Goal: Transaction & Acquisition: Purchase product/service

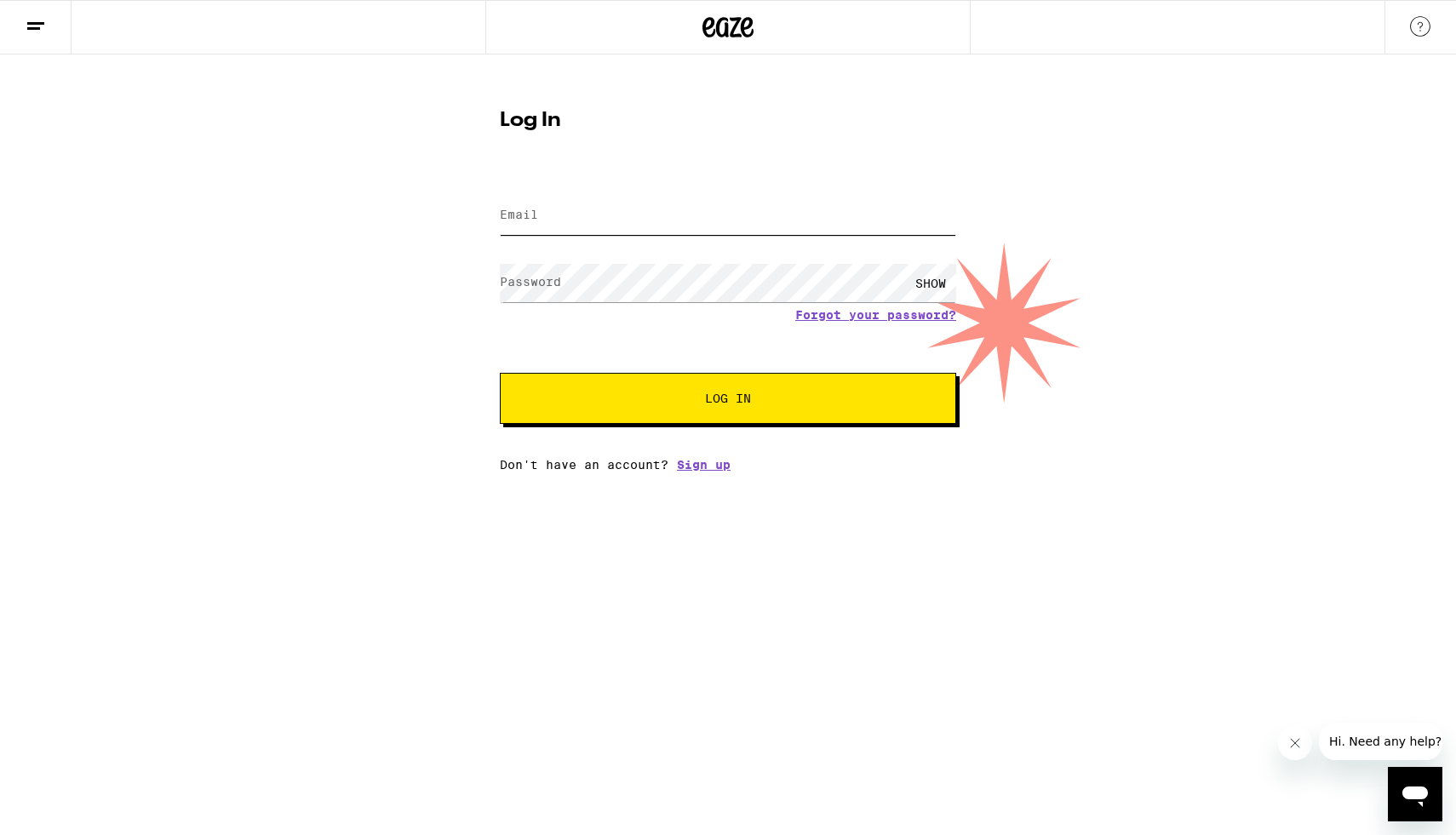
click at [677, 232] on input "Email" at bounding box center [728, 216] width 456 height 39
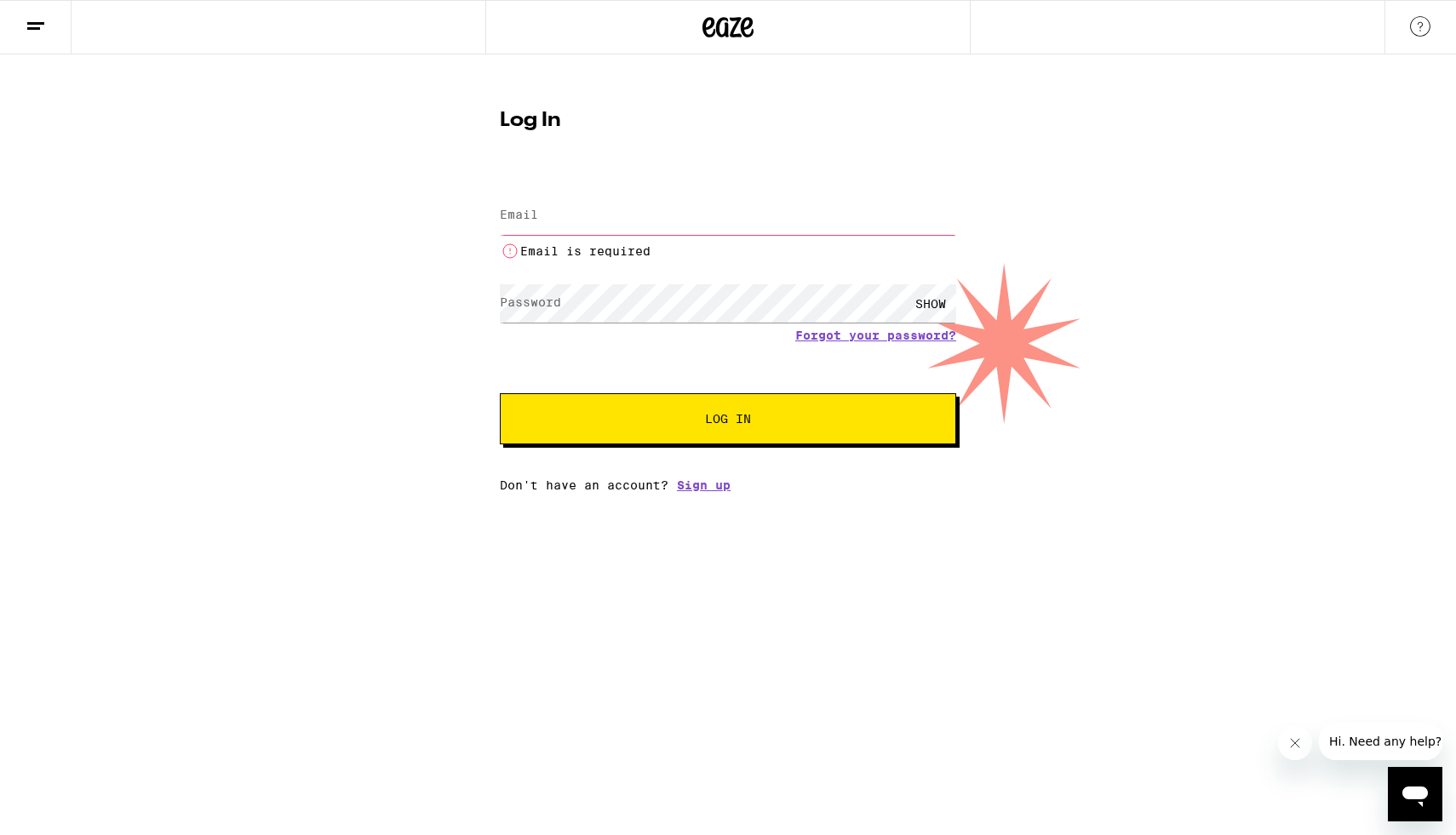
type input "brenmich@gmail.com"
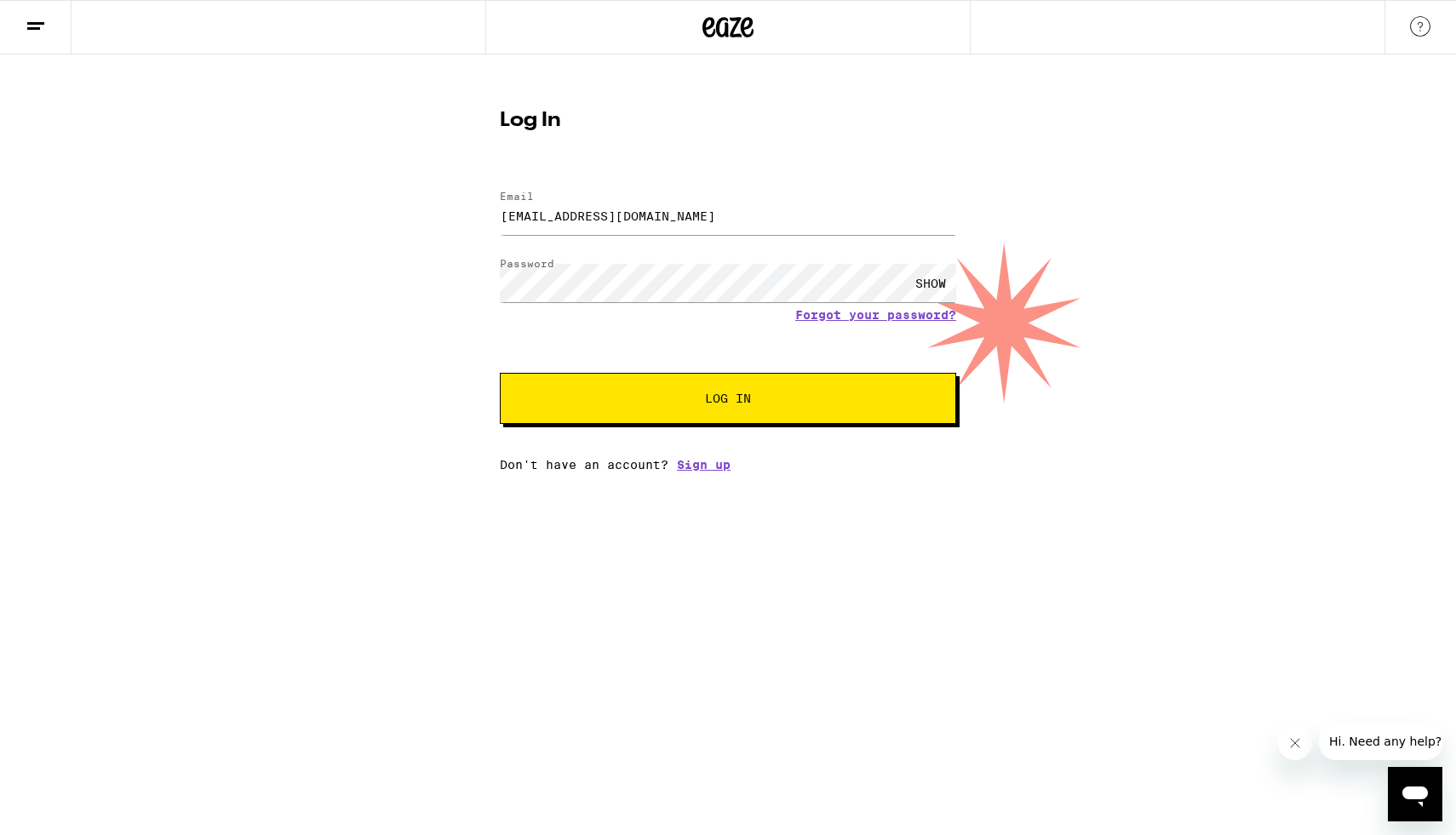
click at [734, 417] on button "Log In" at bounding box center [728, 398] width 456 height 51
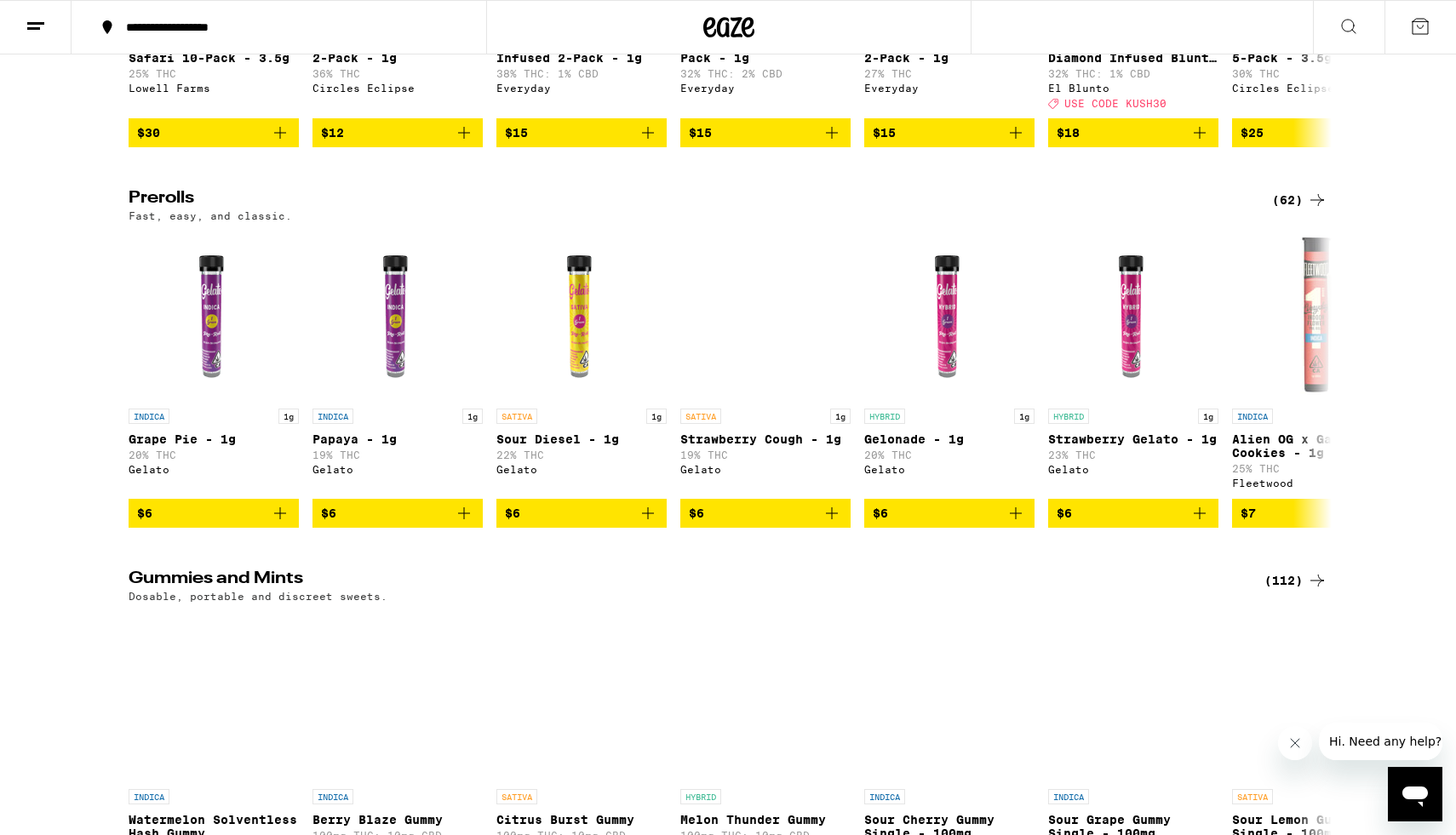
scroll to position [4225, 0]
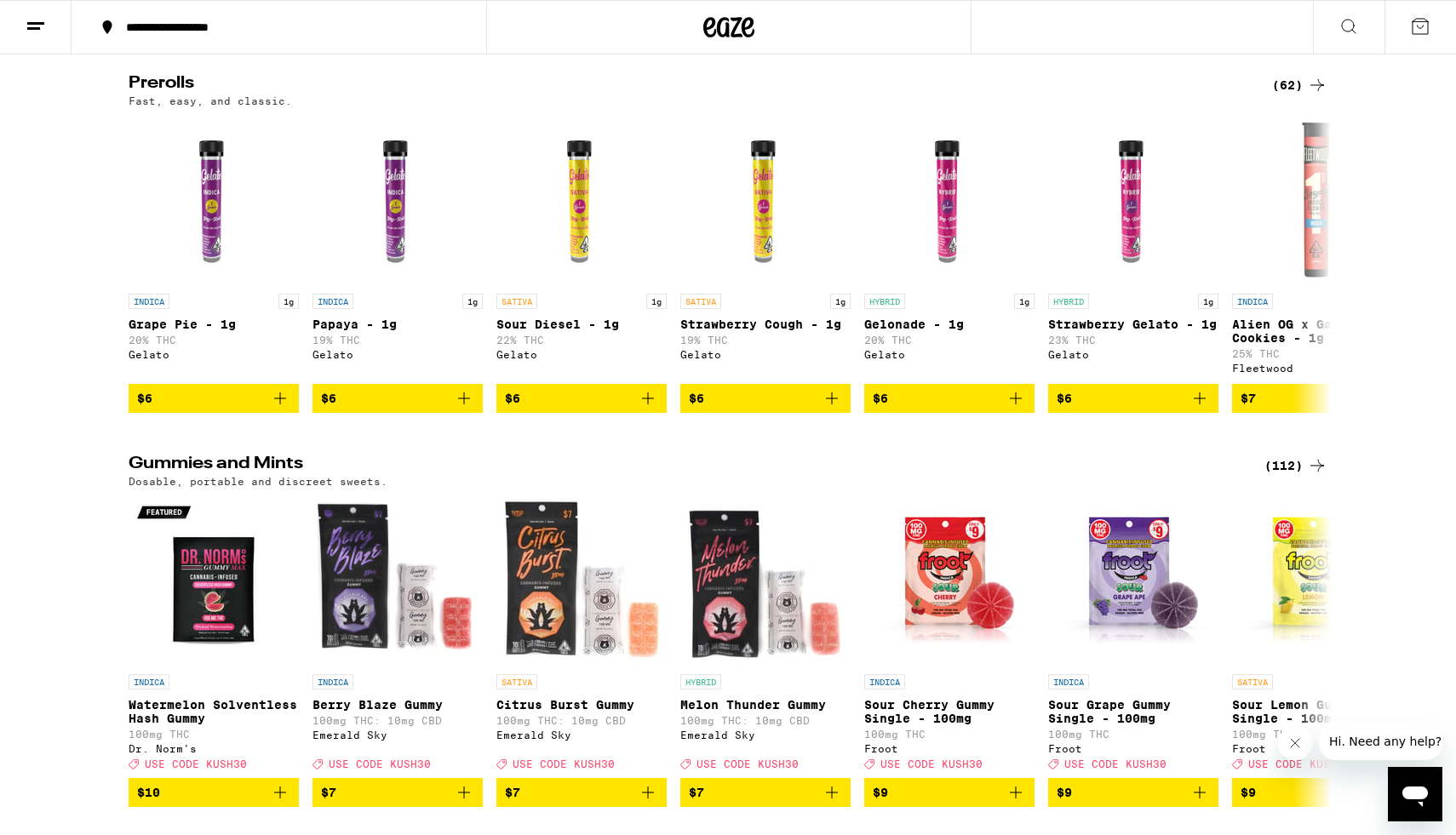
click at [1308, 95] on icon at bounding box center [1318, 85] width 21 height 21
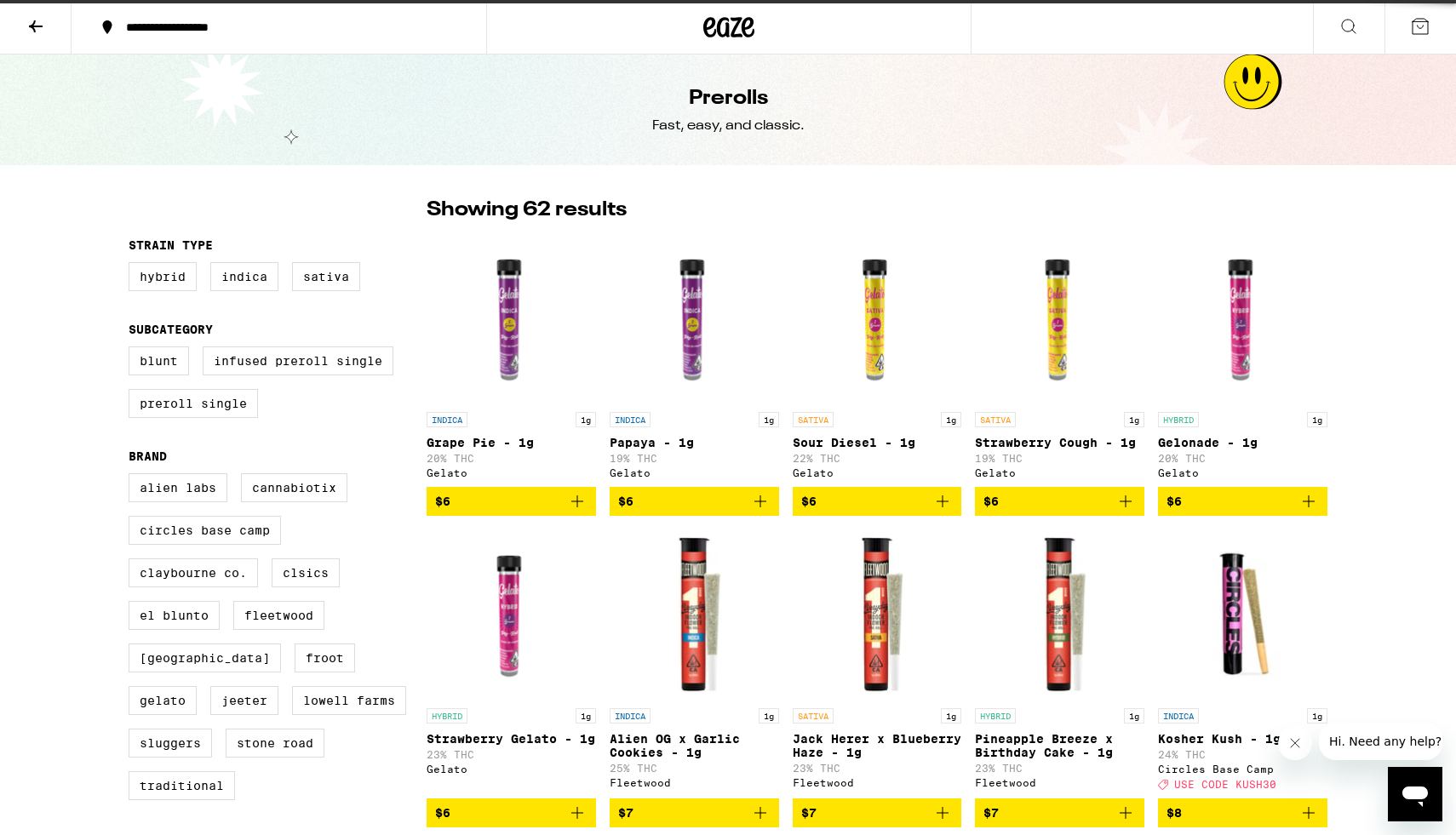
scroll to position [3, 0]
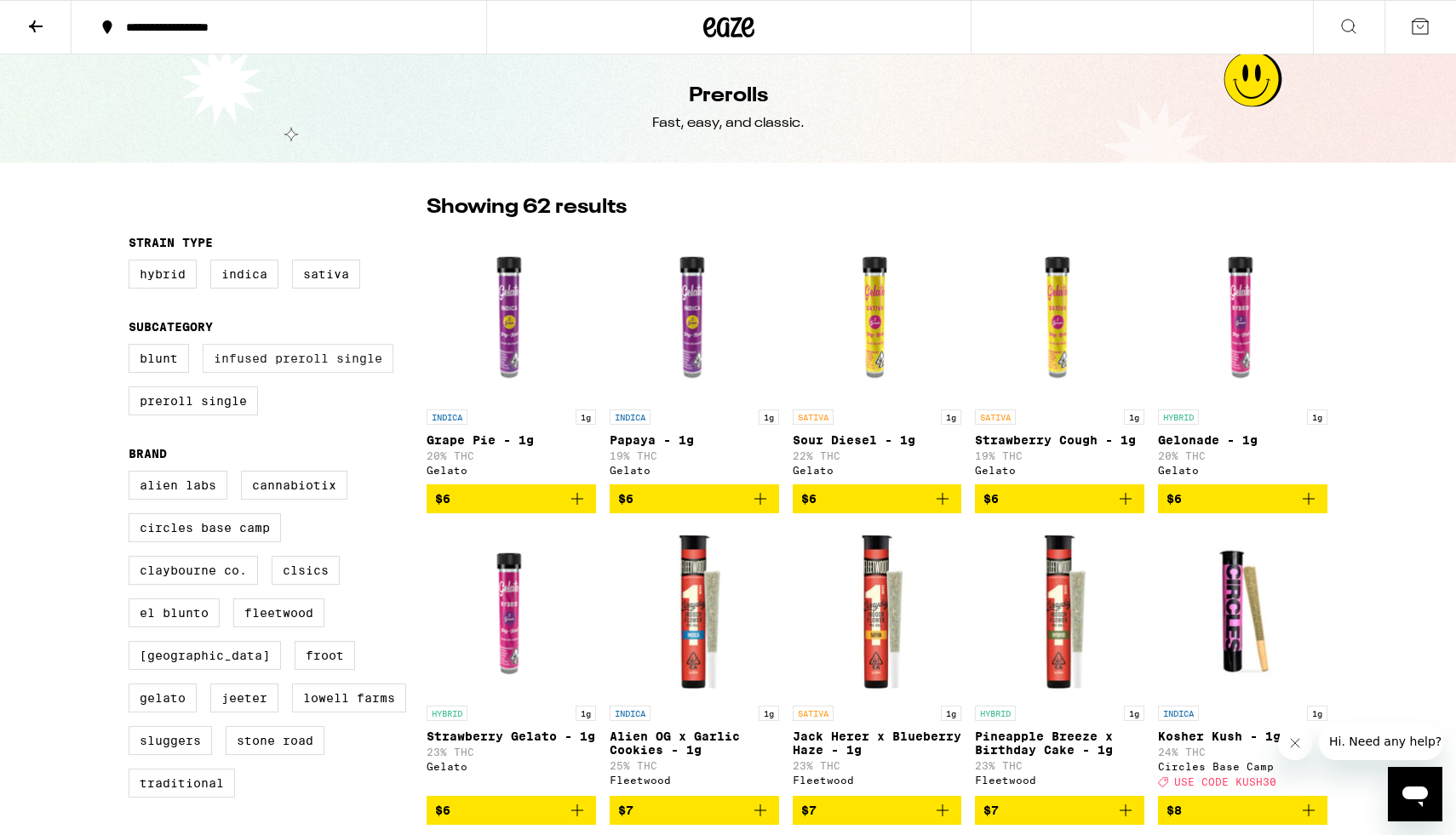
click at [289, 356] on label "Infused Preroll Single" at bounding box center [298, 358] width 191 height 29
click at [133, 347] on input "Infused Preroll Single" at bounding box center [132, 346] width 1 height 1
checkbox input "true"
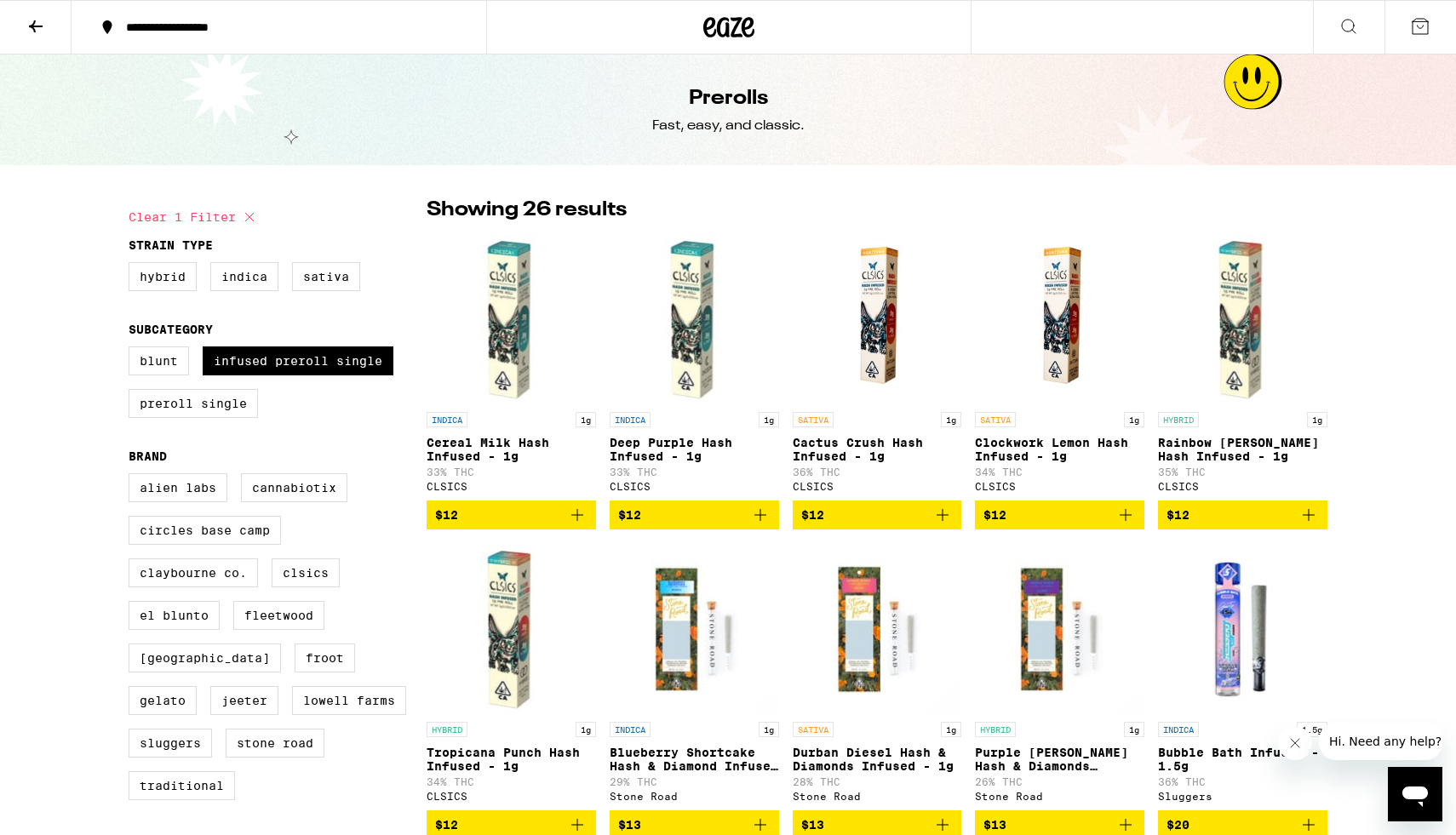
click at [949, 519] on icon "Add to bag" at bounding box center [943, 515] width 21 height 21
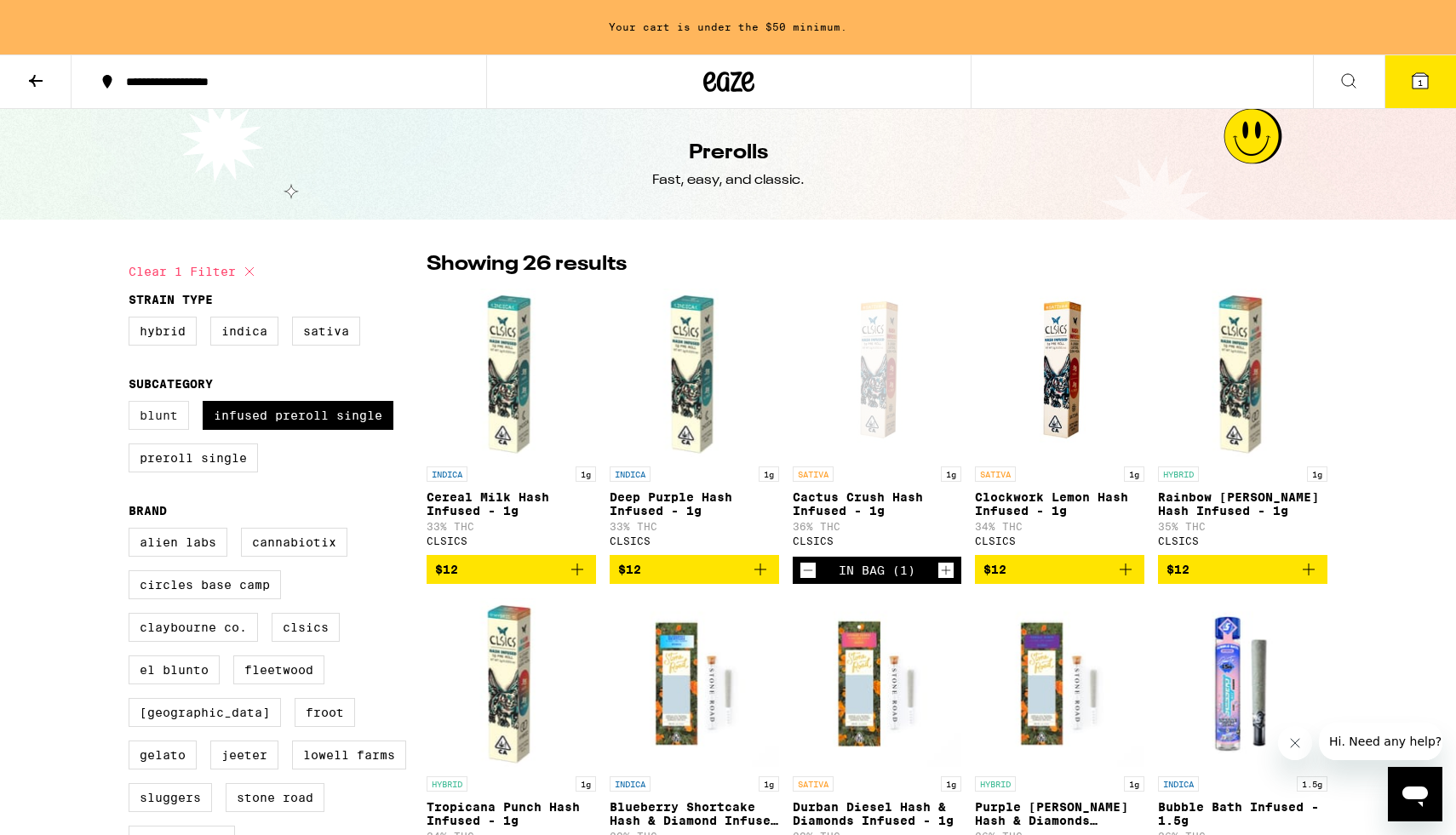
click at [161, 429] on label "Blunt" at bounding box center [159, 416] width 60 height 29
click at [133, 405] on input "Blunt" at bounding box center [132, 404] width 1 height 1
checkbox input "true"
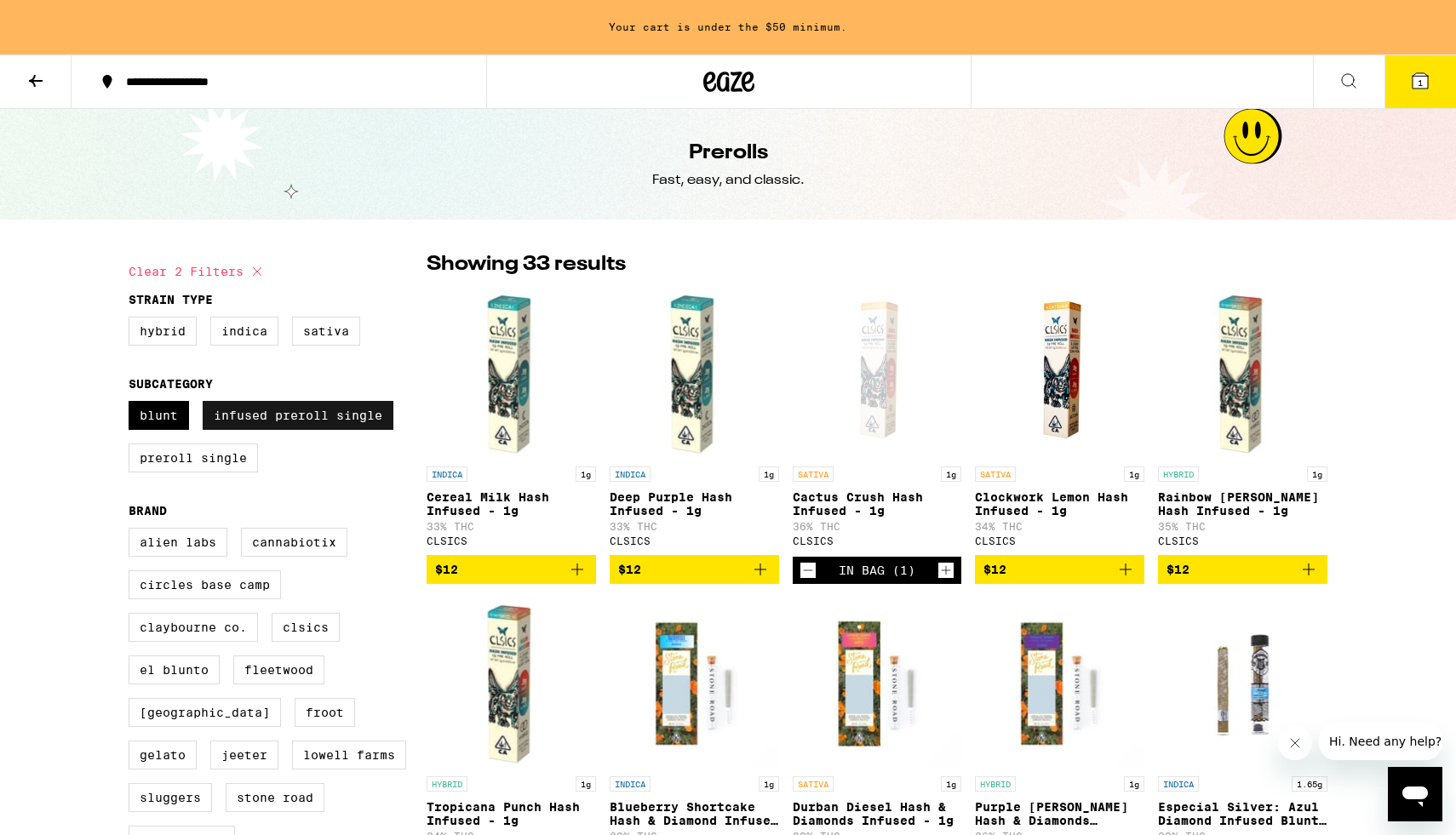
click at [268, 428] on label "Infused Preroll Single" at bounding box center [298, 416] width 191 height 29
click at [133, 405] on input "Infused Preroll Single" at bounding box center [132, 404] width 1 height 1
checkbox input "false"
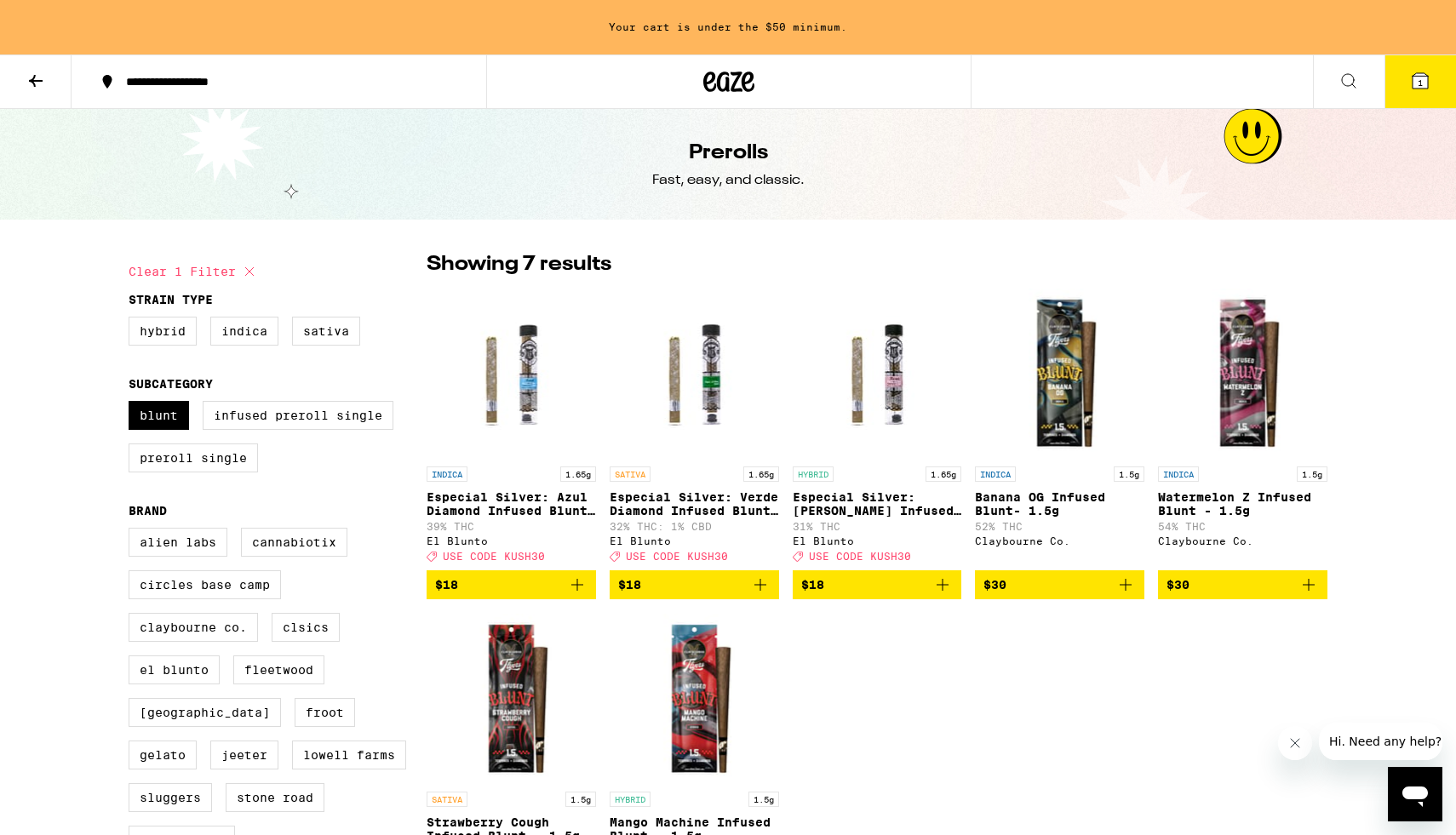
scroll to position [108, 0]
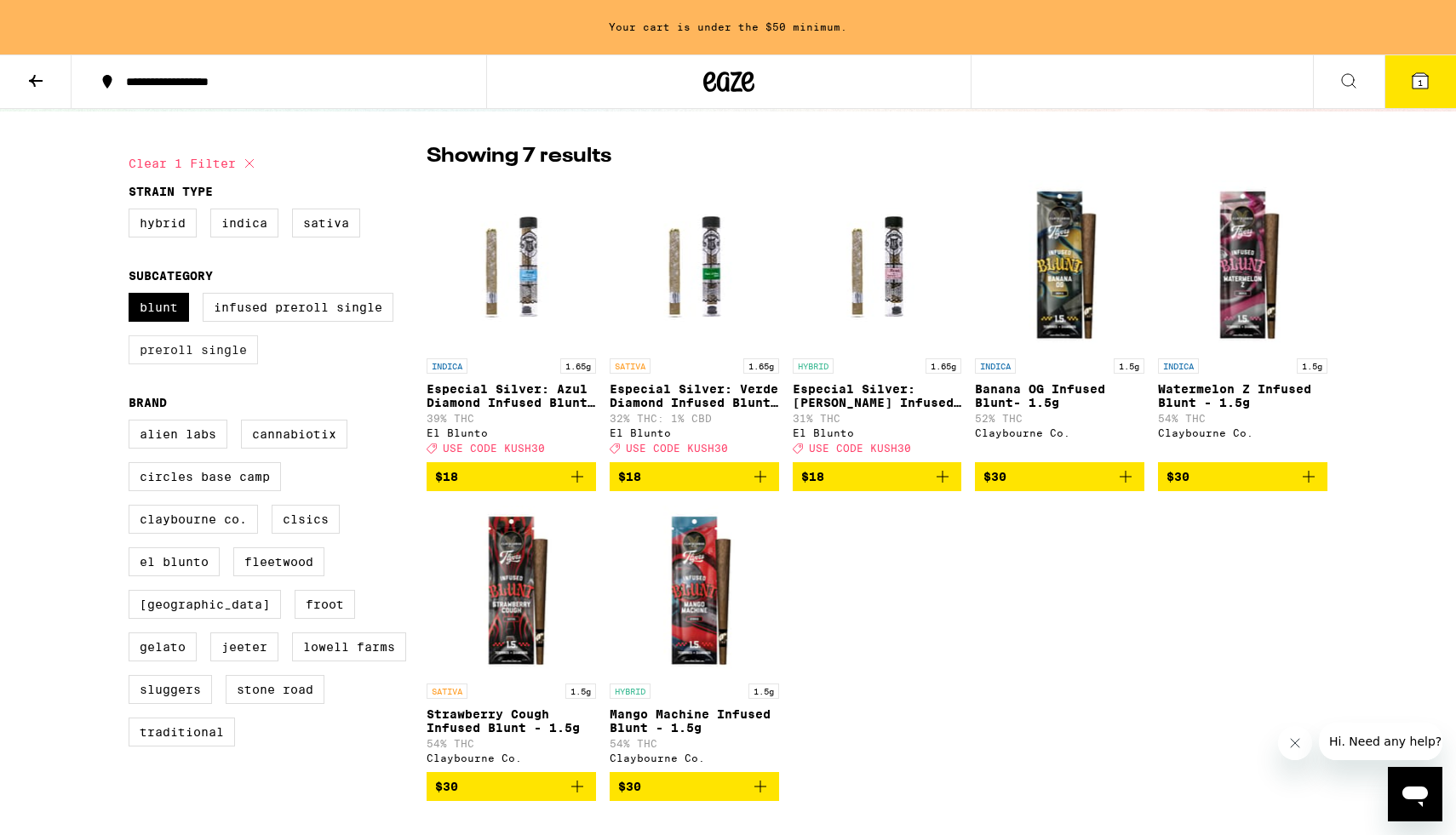
click at [228, 356] on label "Preroll Single" at bounding box center [193, 350] width 130 height 29
click at [133, 296] on input "Preroll Single" at bounding box center [132, 296] width 1 height 1
checkbox input "true"
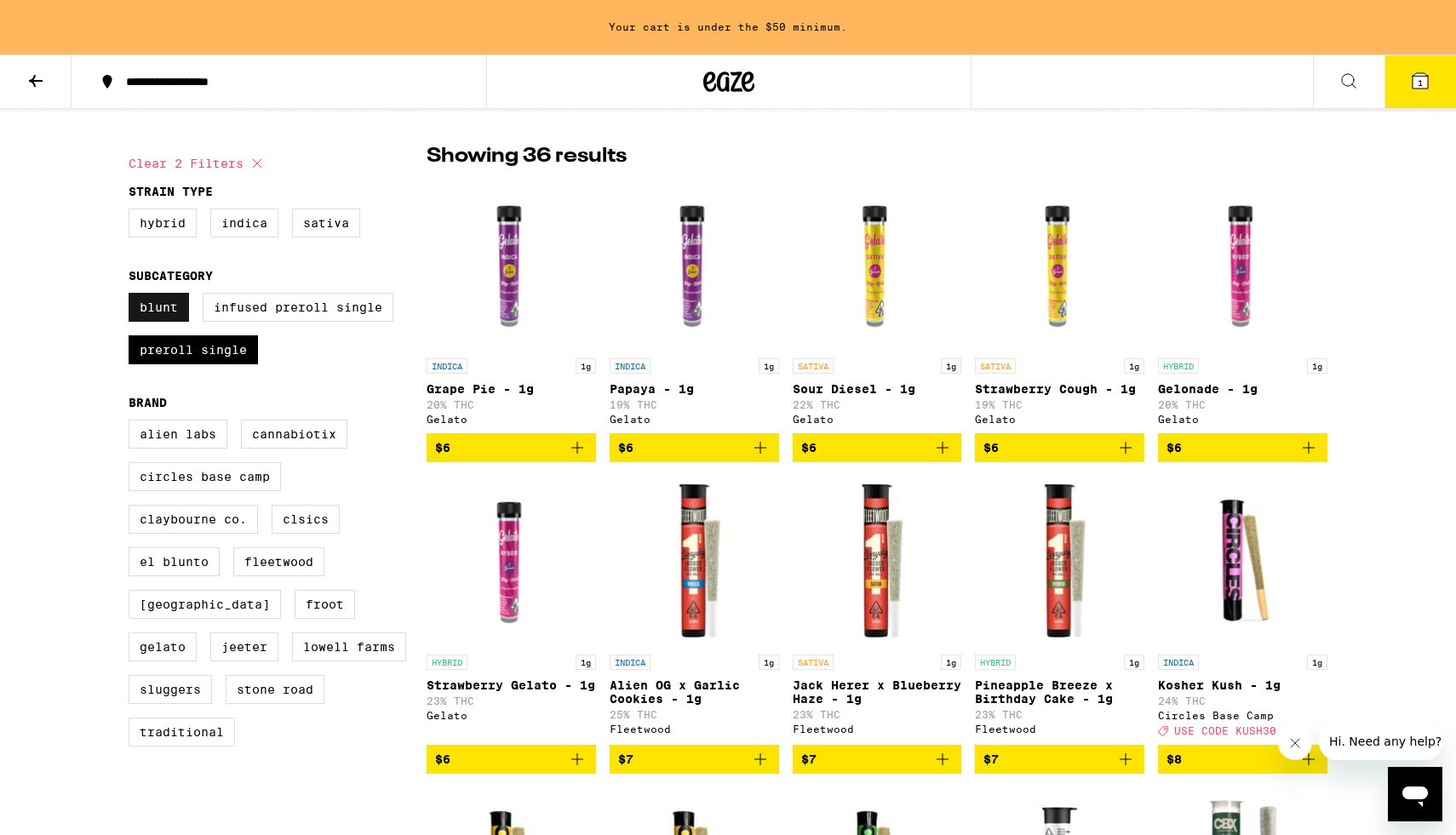
click at [137, 313] on label "Blunt" at bounding box center [159, 308] width 60 height 29
click at [133, 296] on input "Blunt" at bounding box center [132, 296] width 1 height 1
checkbox input "false"
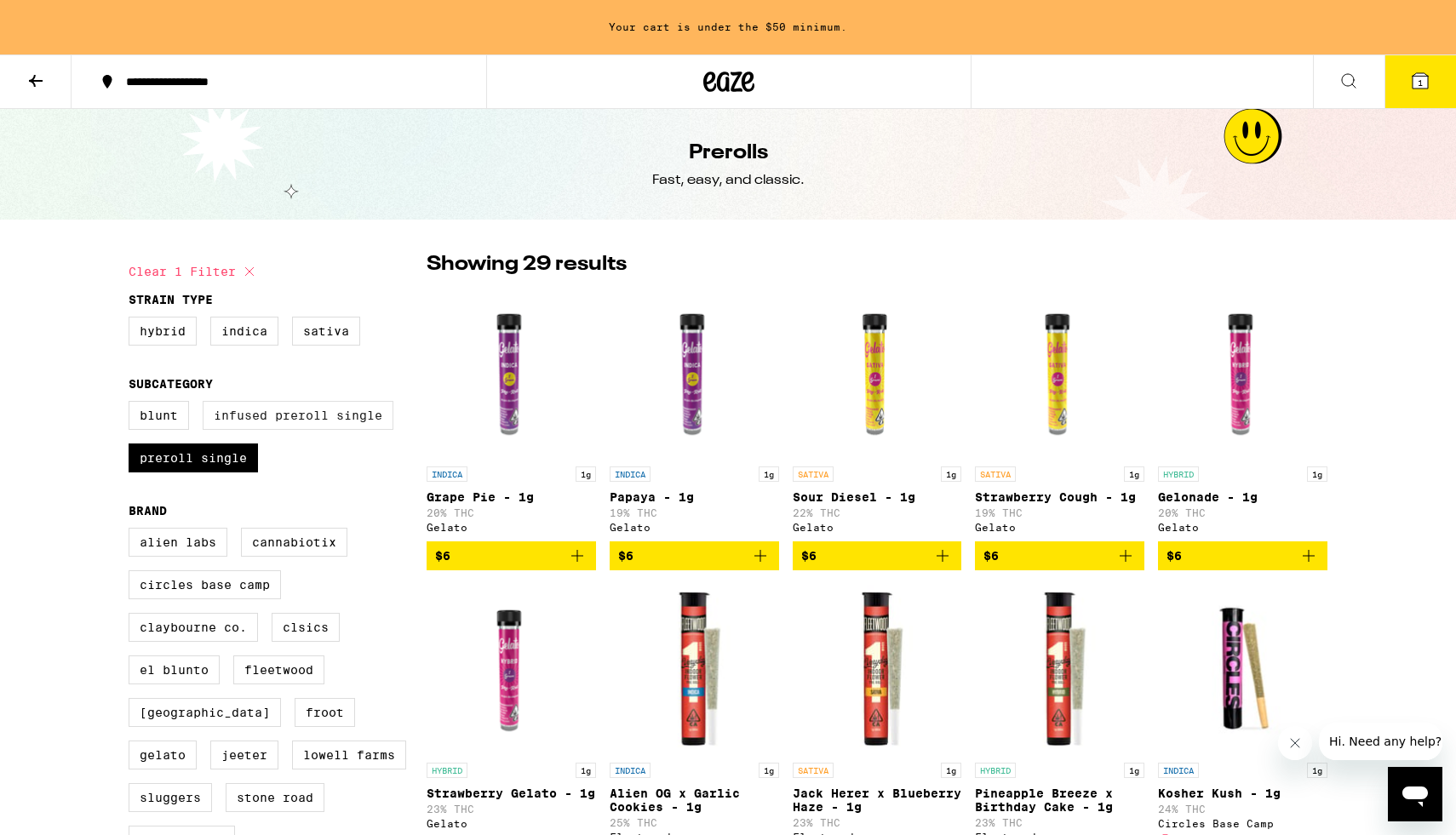
click at [248, 418] on label "Infused Preroll Single" at bounding box center [298, 416] width 191 height 29
click at [133, 405] on input "Infused Preroll Single" at bounding box center [132, 404] width 1 height 1
checkbox input "true"
click at [205, 472] on label "Preroll Single" at bounding box center [193, 458] width 130 height 29
click at [133, 405] on input "Preroll Single" at bounding box center [132, 404] width 1 height 1
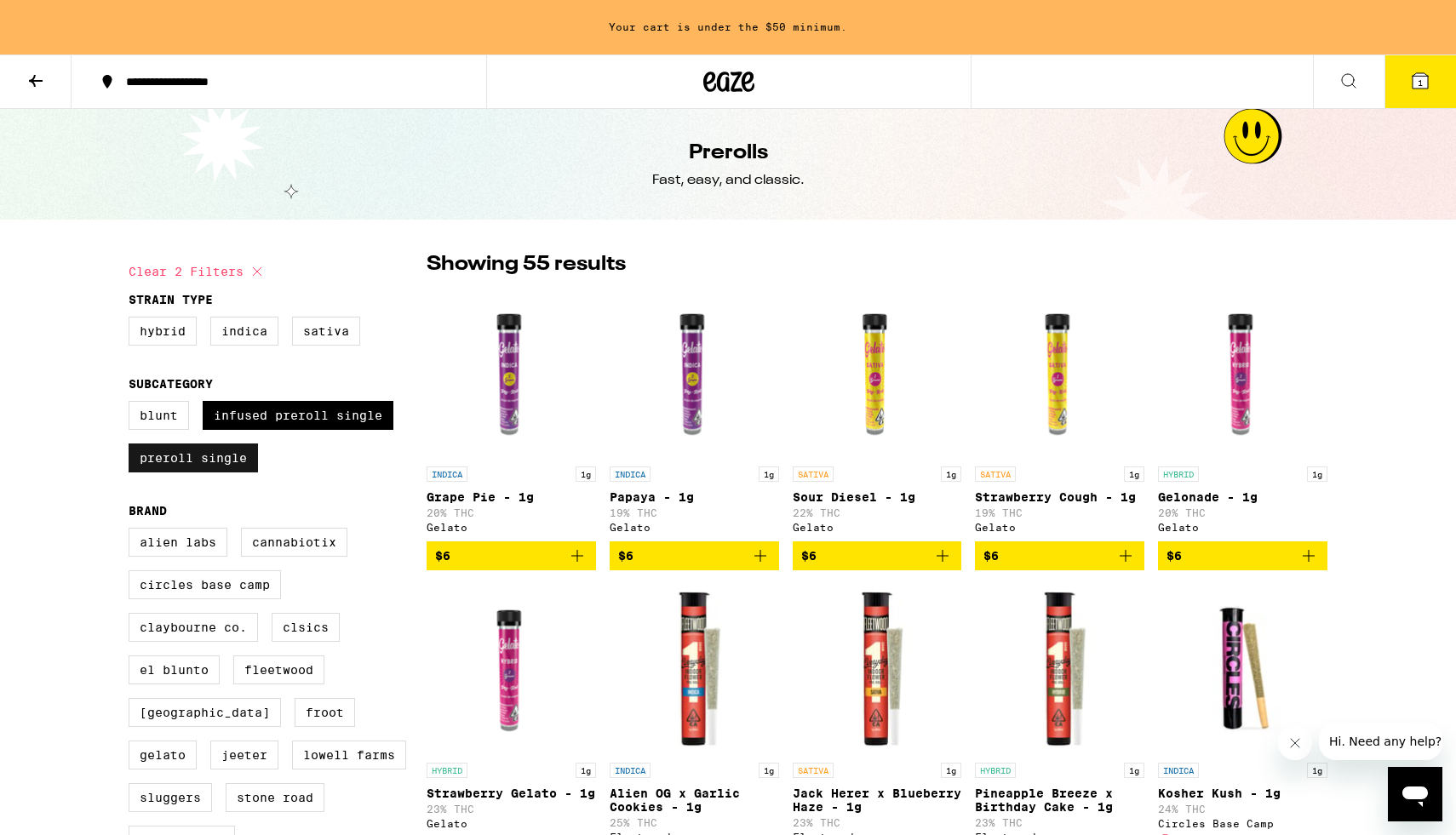
checkbox input "false"
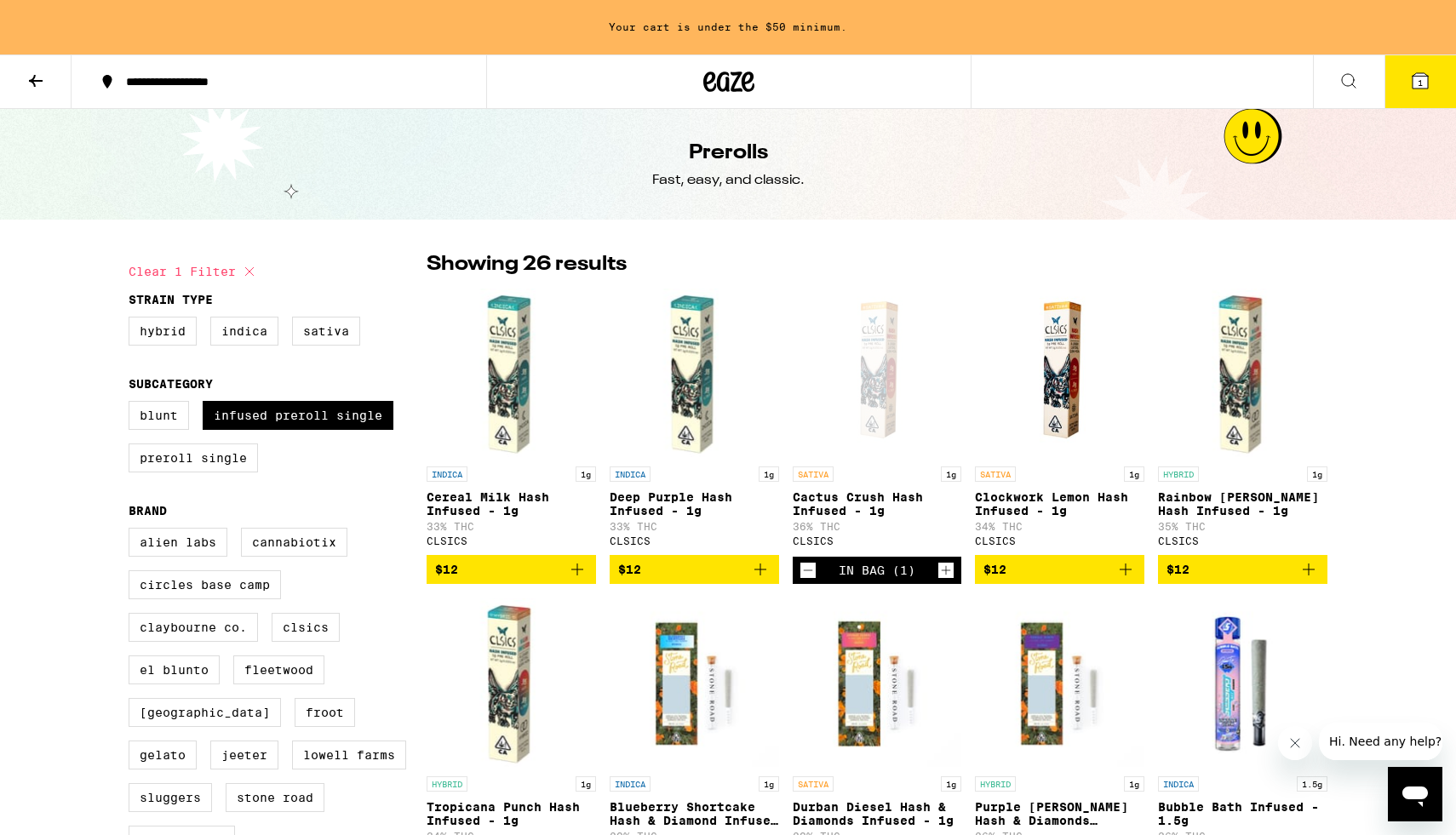
click at [33, 83] on icon at bounding box center [36, 81] width 21 height 21
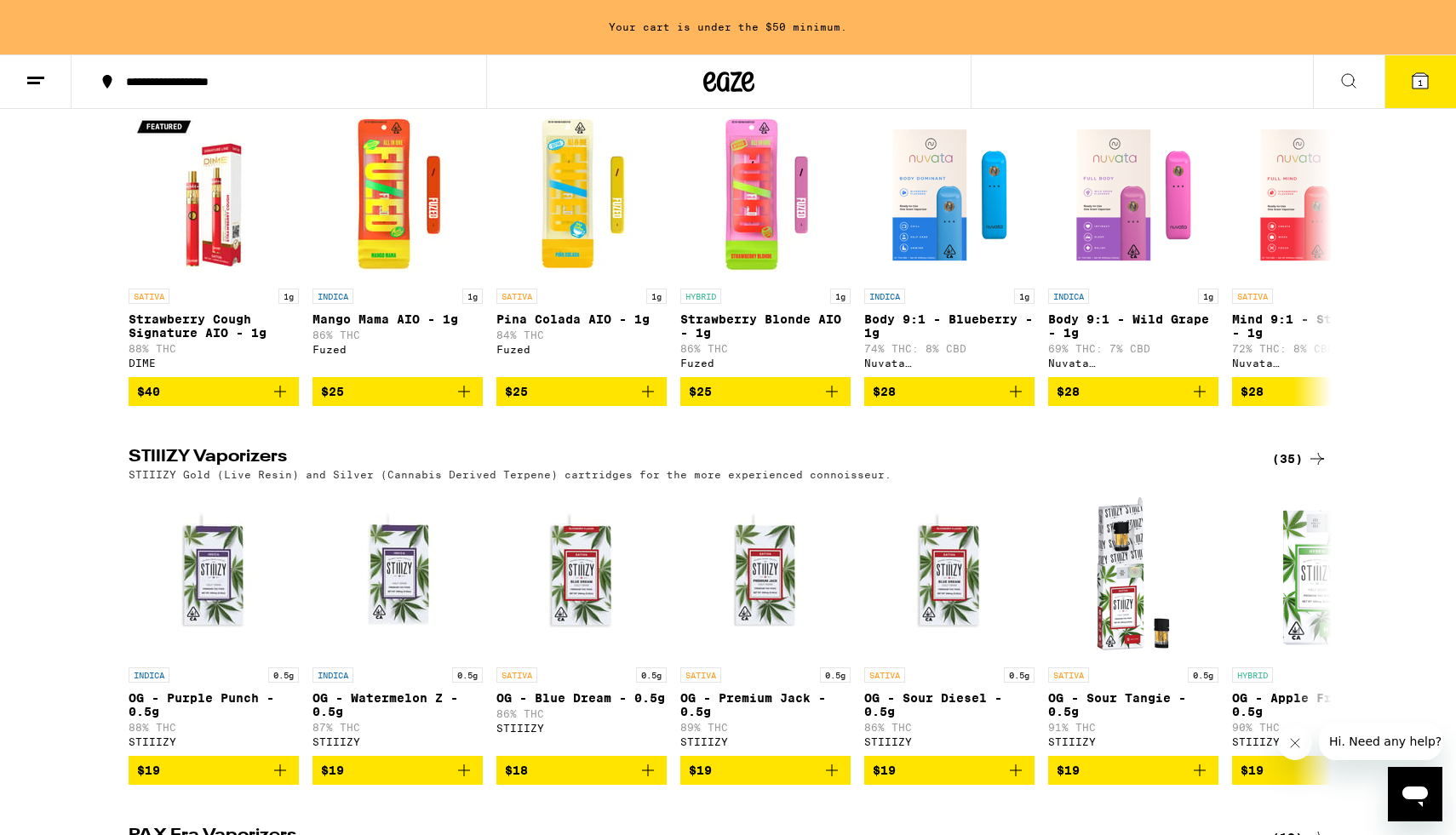
scroll to position [2578, 0]
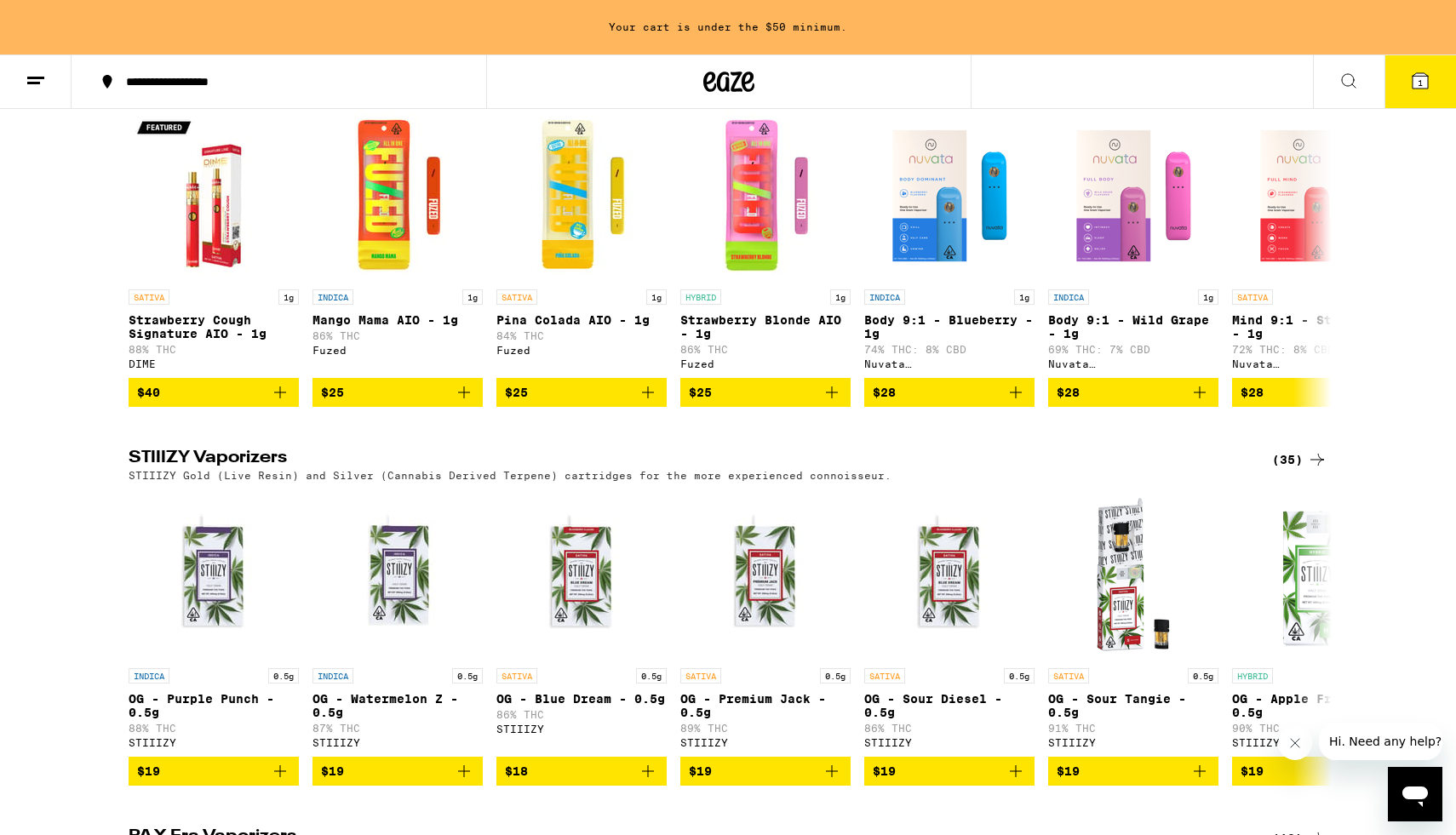
click at [1304, 91] on div "(88)" at bounding box center [1300, 81] width 55 height 21
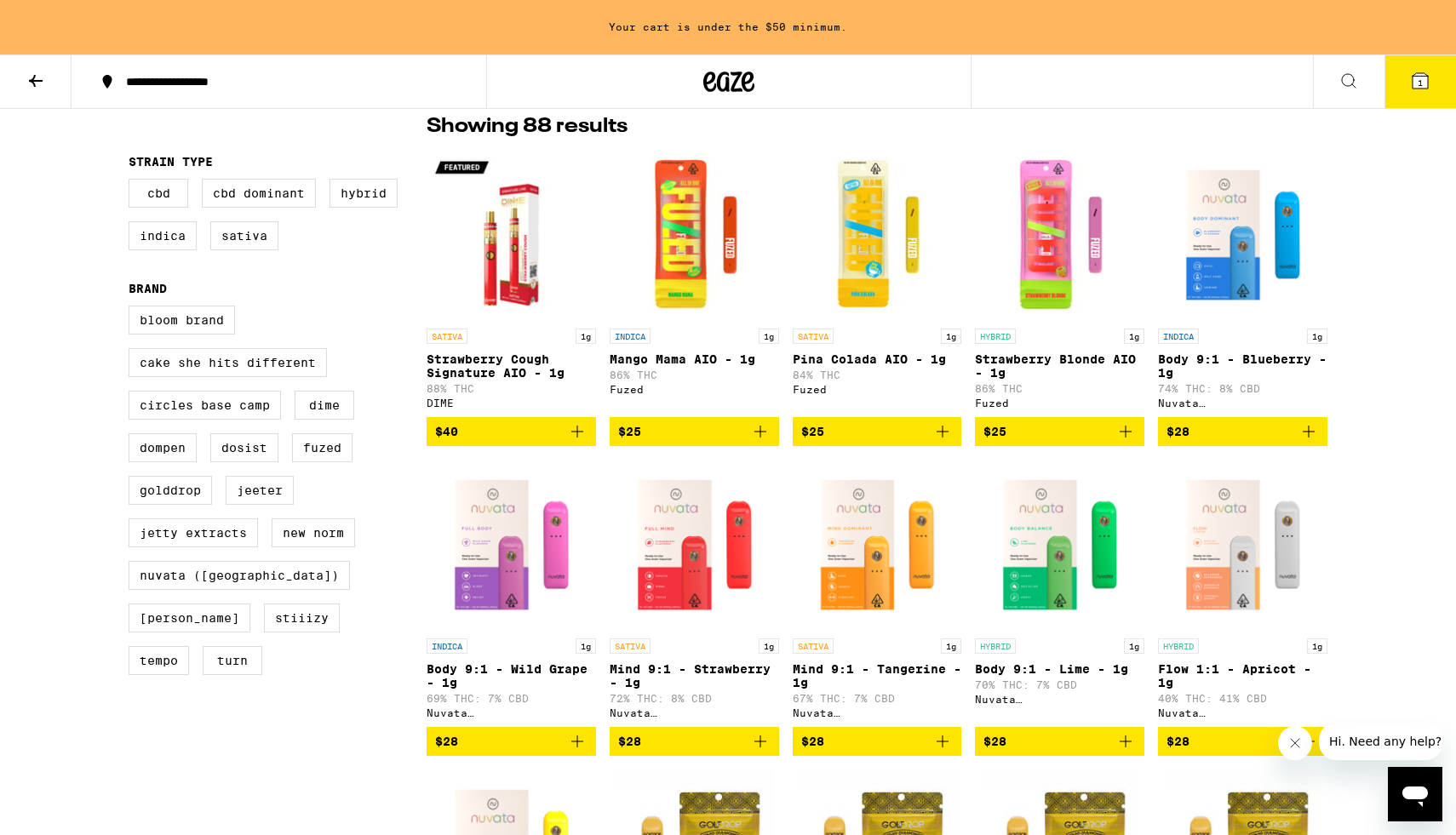
scroll to position [125, 0]
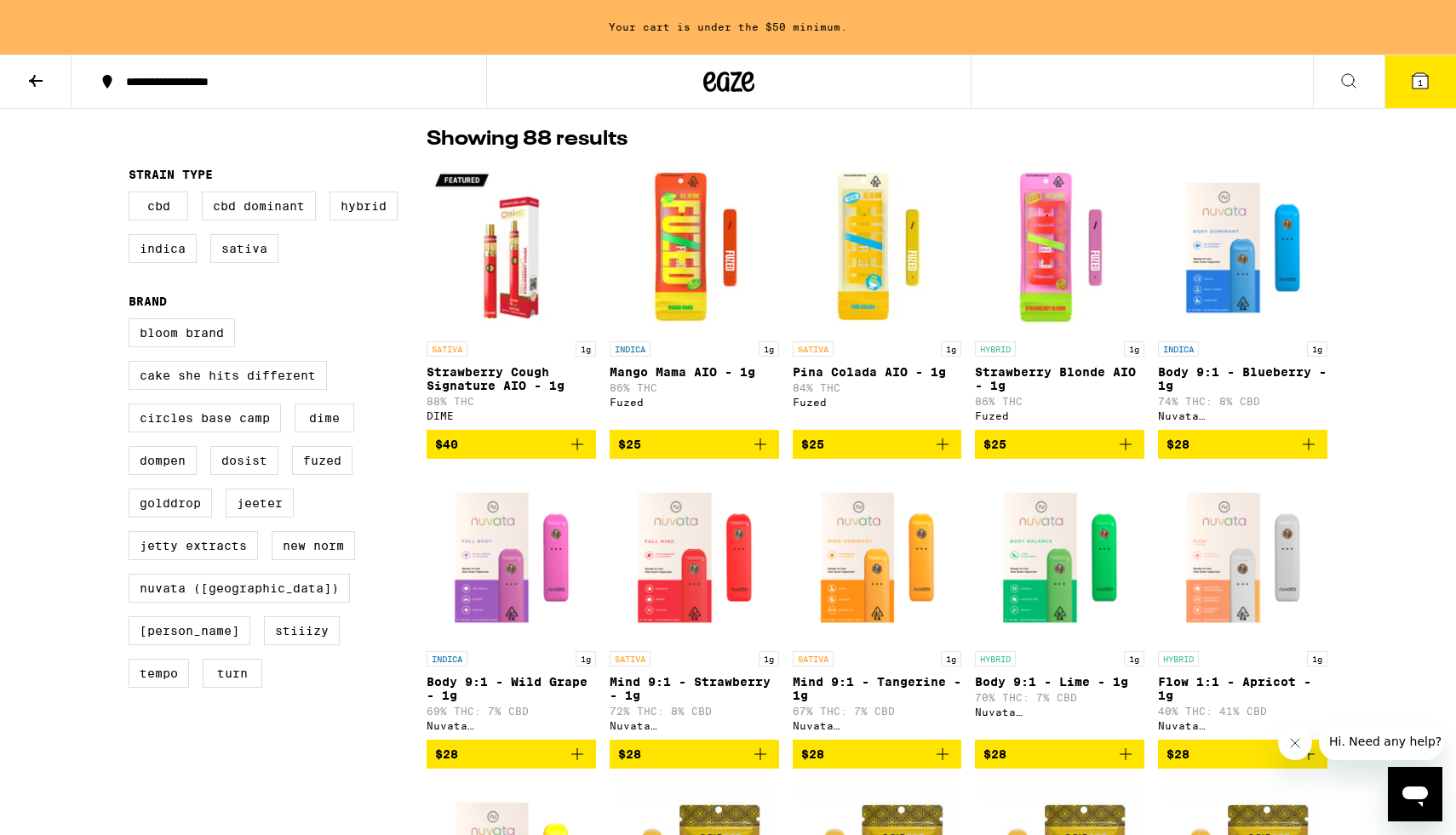
click at [1129, 450] on icon "Add to bag" at bounding box center [1126, 444] width 12 height 12
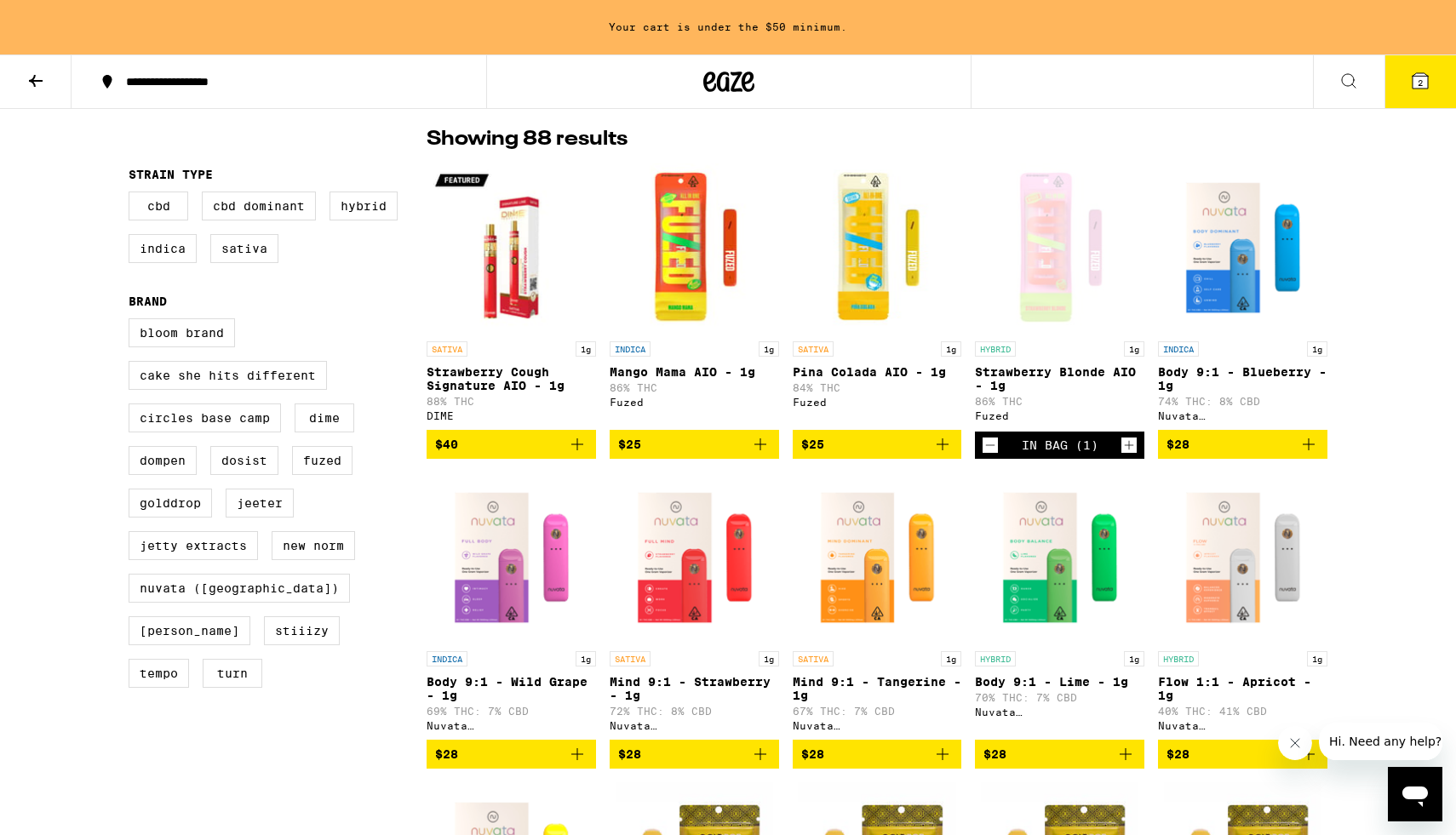
click at [1129, 452] on icon "Increment" at bounding box center [1129, 445] width 15 height 21
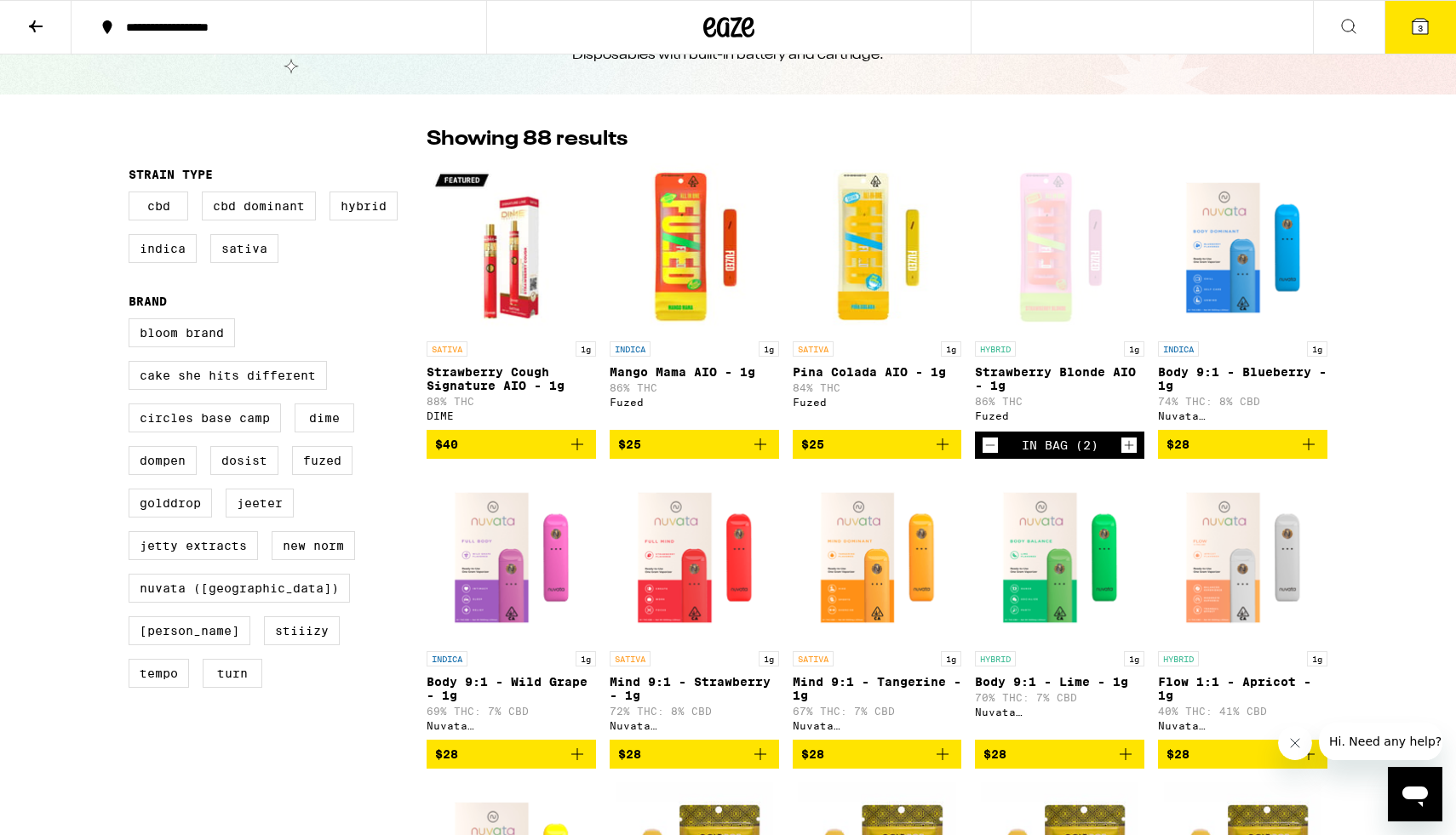
click at [1427, 32] on icon at bounding box center [1421, 27] width 15 height 15
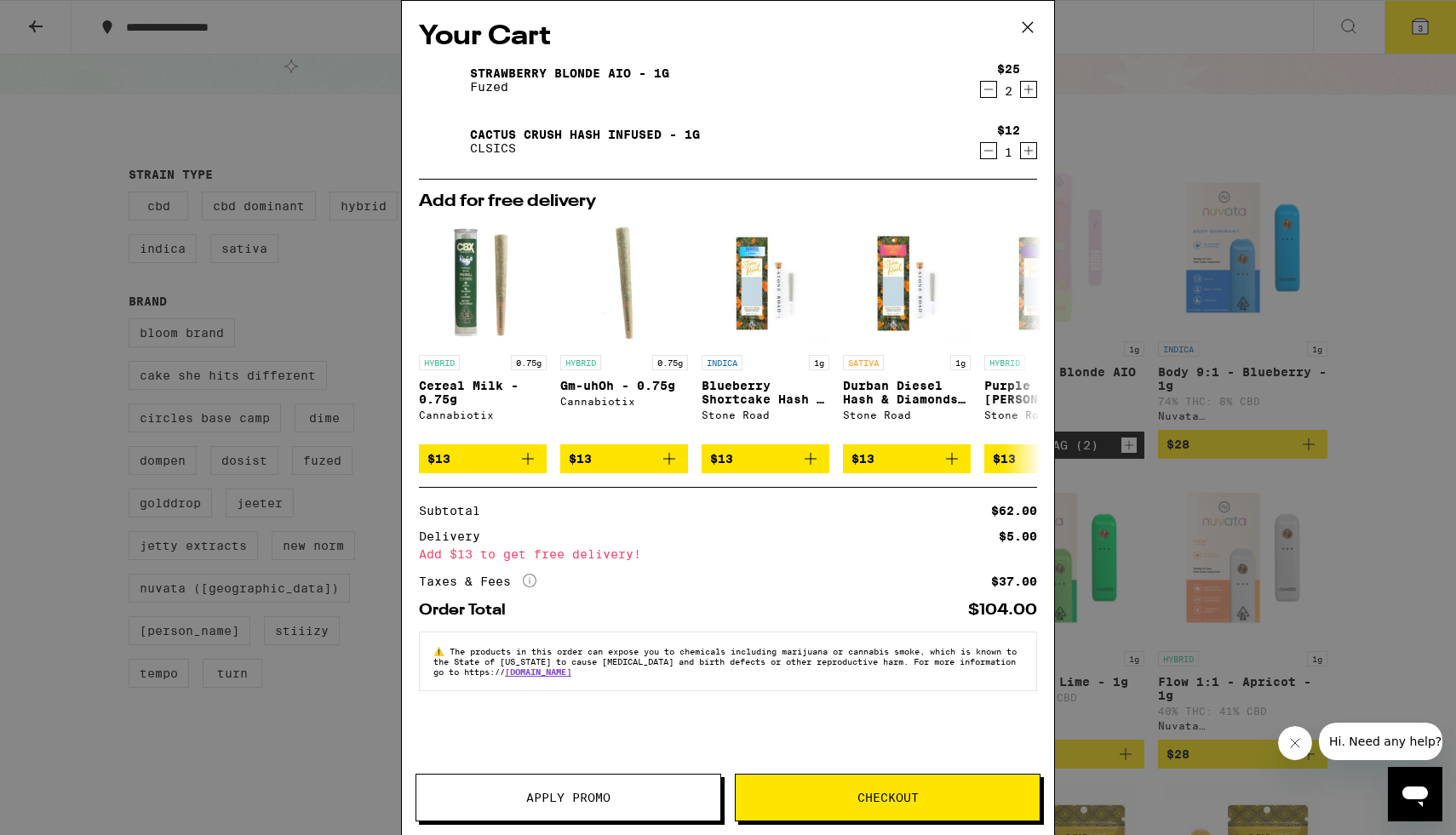
click at [993, 150] on icon "Decrement" at bounding box center [988, 150] width 15 height 21
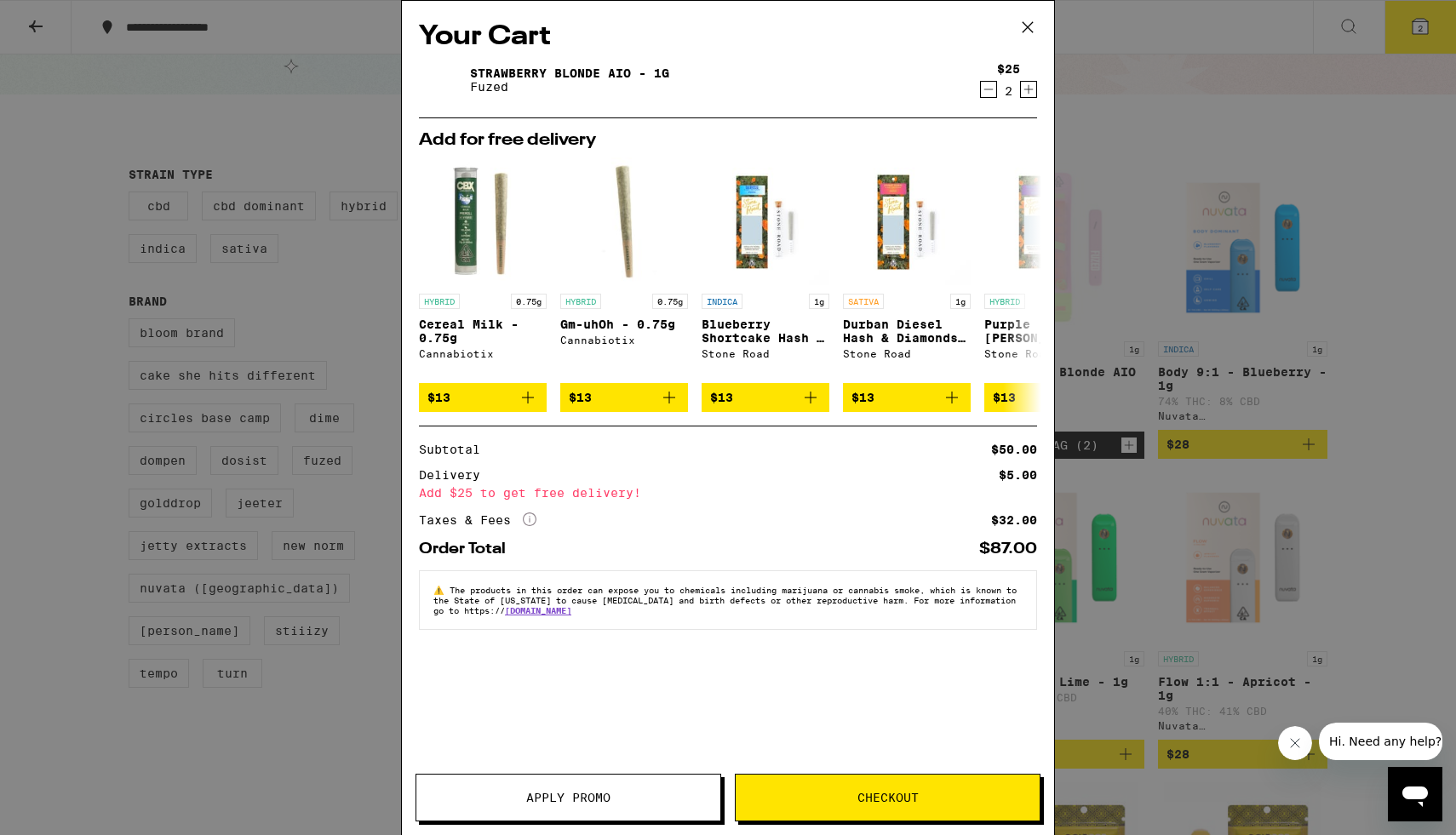
click at [1025, 34] on icon at bounding box center [1028, 27] width 26 height 26
